Goal: Task Accomplishment & Management: Manage account settings

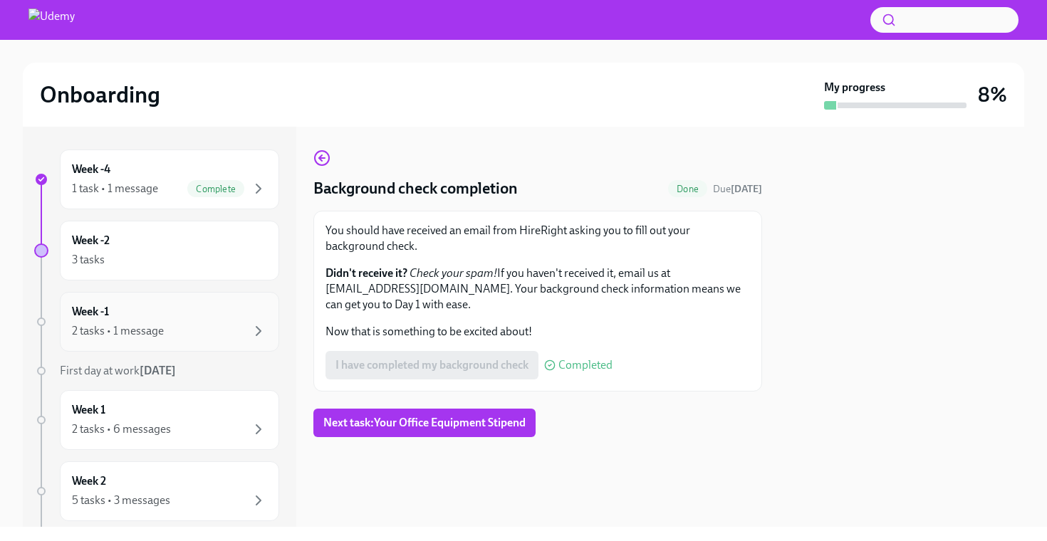
click at [189, 326] on div "2 tasks • 1 message" at bounding box center [169, 331] width 195 height 17
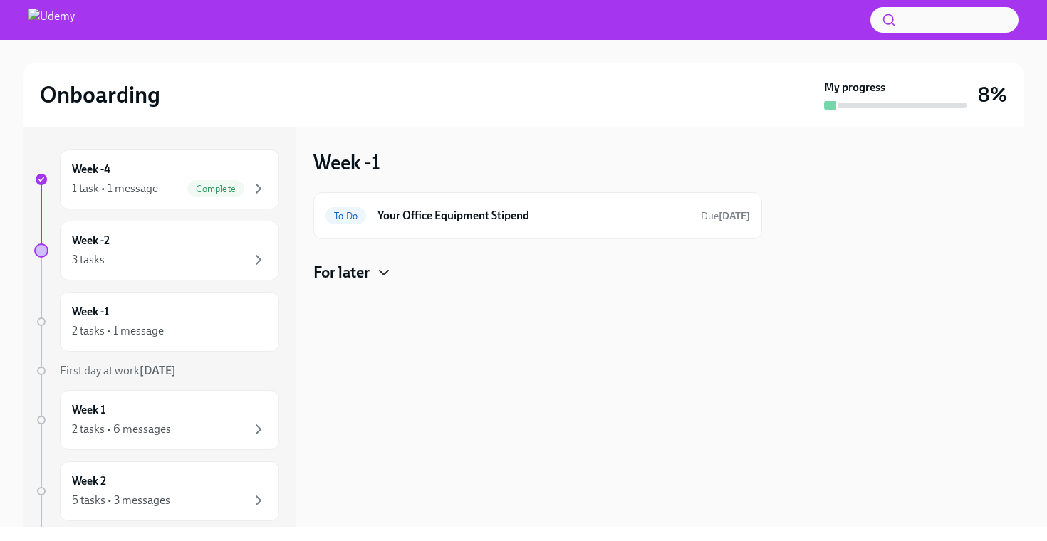
click at [388, 271] on icon "button" at bounding box center [384, 273] width 9 height 4
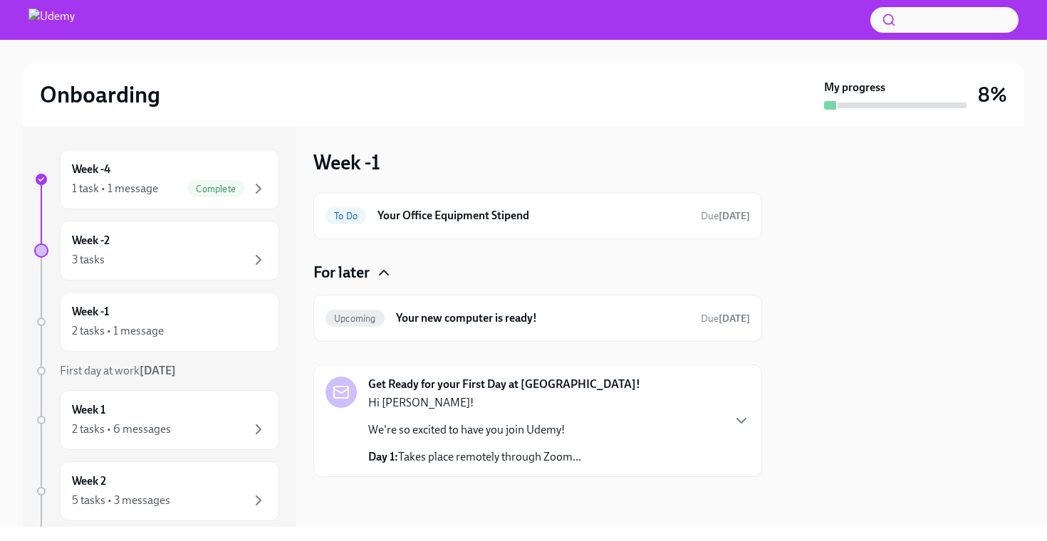
click at [389, 271] on icon "button" at bounding box center [383, 272] width 17 height 17
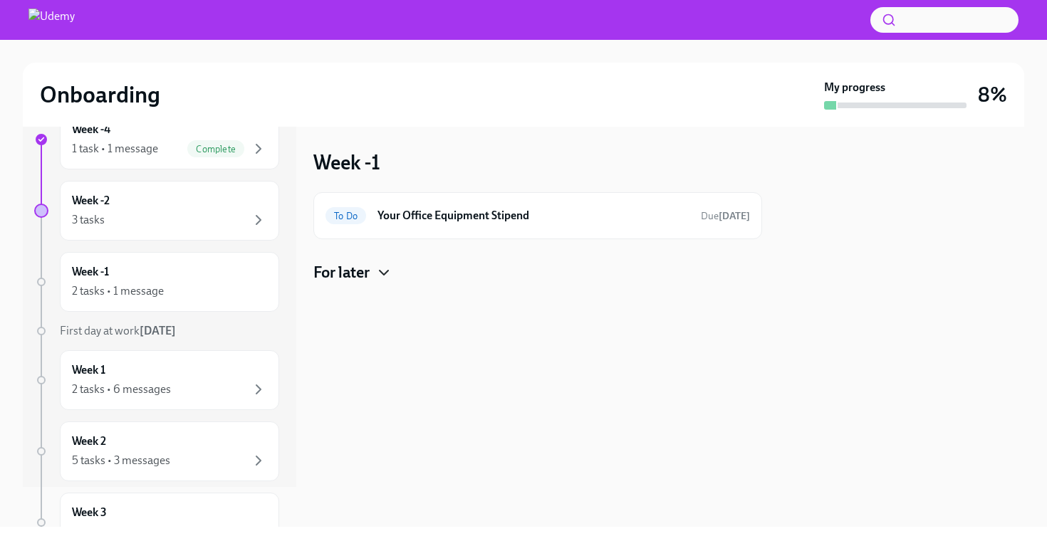
scroll to position [52, 0]
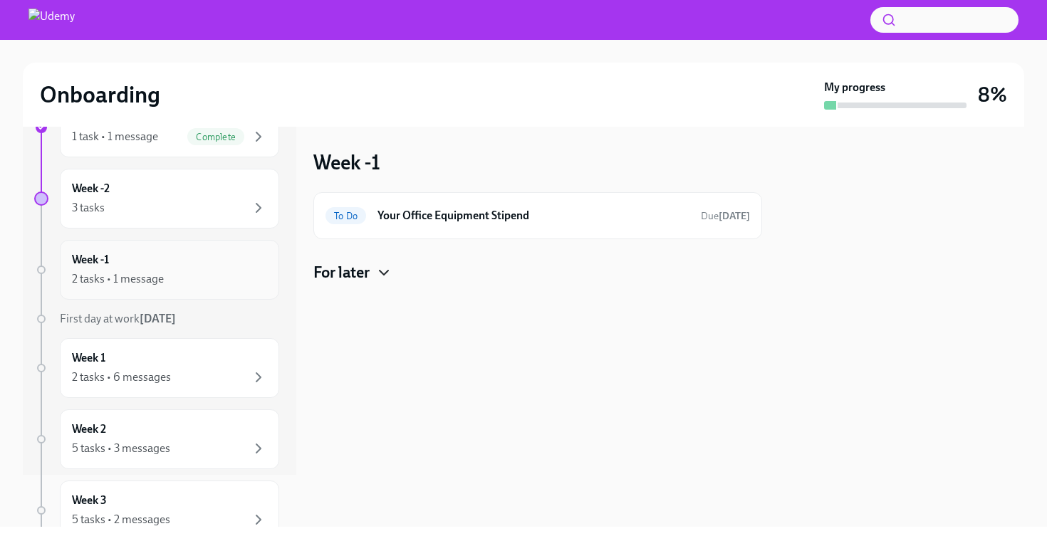
click at [191, 272] on div "2 tasks • 1 message" at bounding box center [169, 279] width 195 height 17
click at [385, 277] on icon "button" at bounding box center [383, 272] width 17 height 17
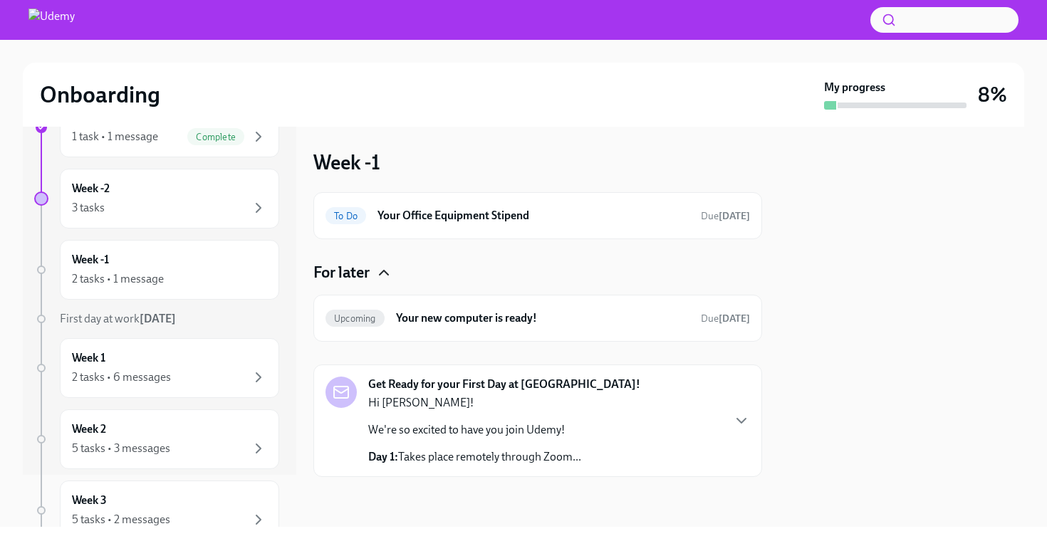
click at [385, 277] on icon "button" at bounding box center [383, 272] width 17 height 17
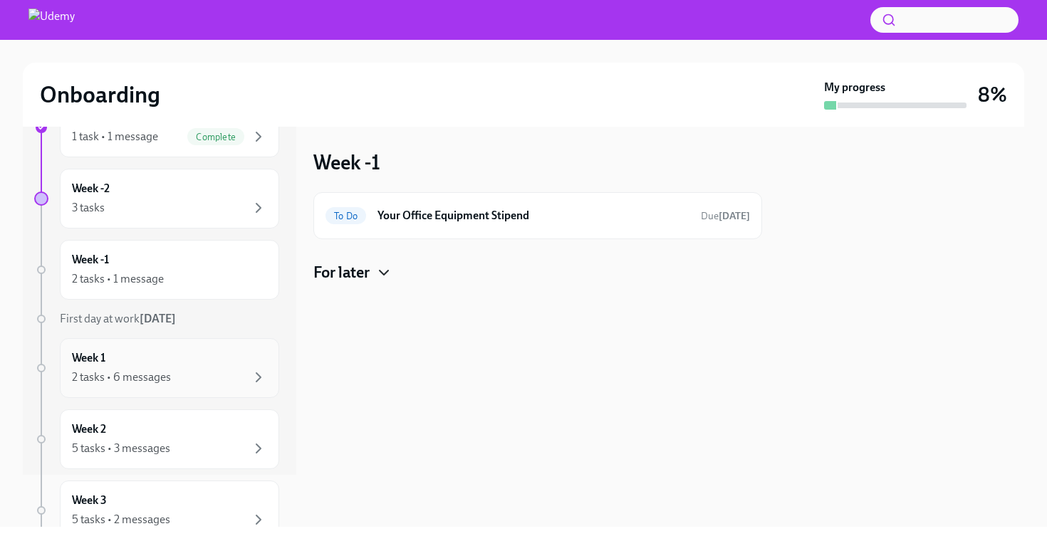
click at [218, 368] on div "Week 1 2 tasks • 6 messages" at bounding box center [169, 368] width 195 height 36
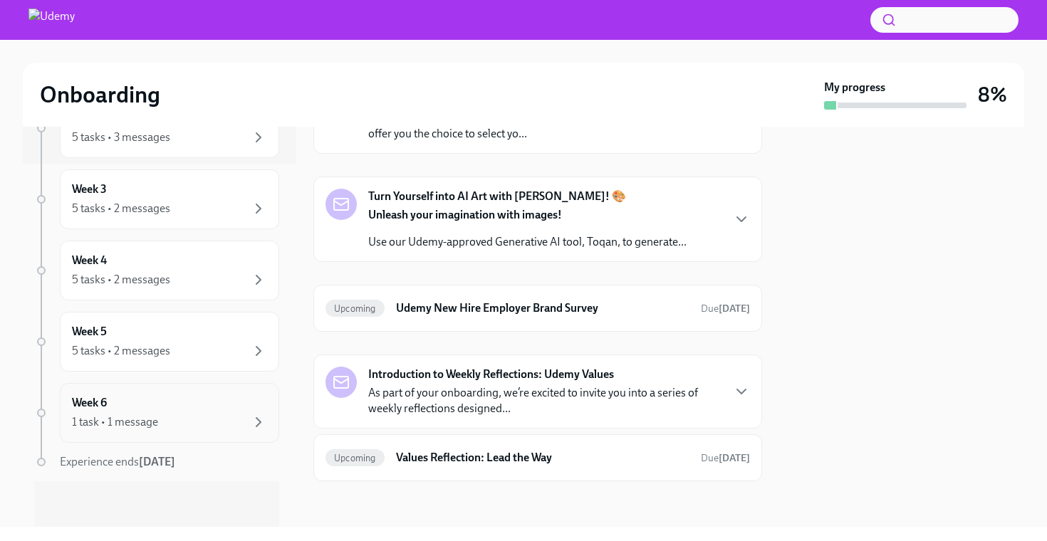
scroll to position [348, 0]
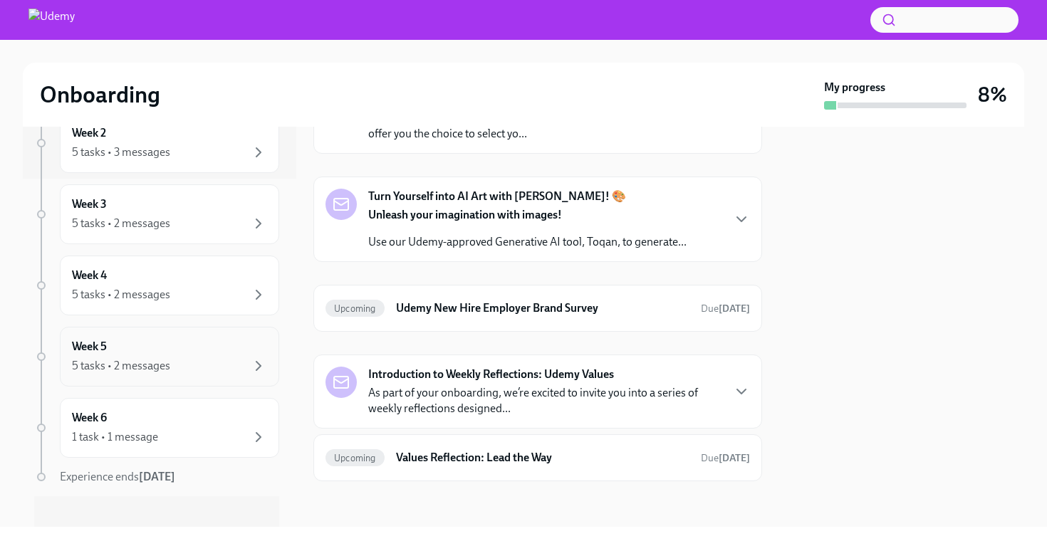
click at [229, 363] on div "5 tasks • 2 messages" at bounding box center [169, 366] width 195 height 17
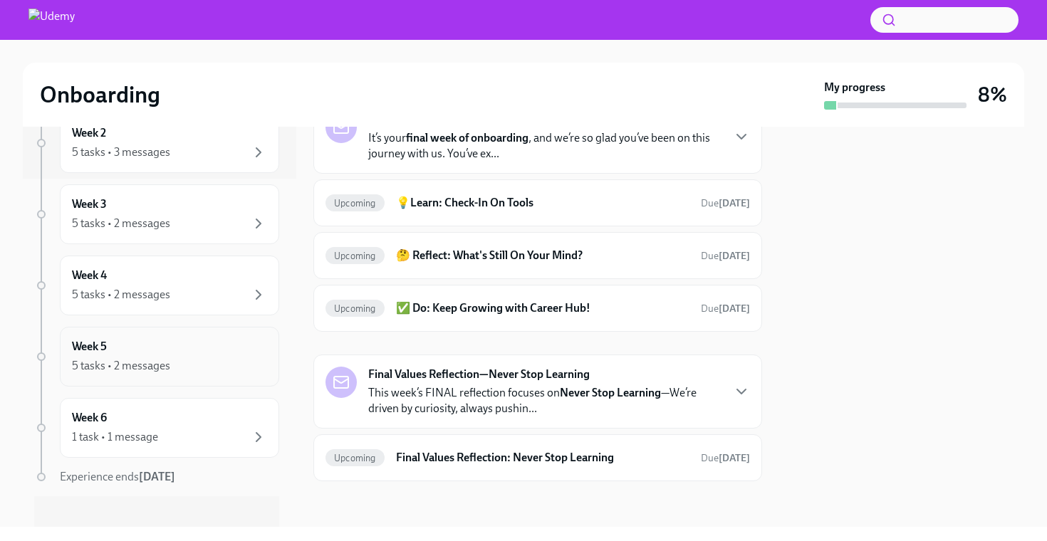
scroll to position [162, 0]
click at [210, 307] on div "Week 4 5 tasks • 2 messages" at bounding box center [169, 286] width 219 height 60
